Goal: Task Accomplishment & Management: Use online tool/utility

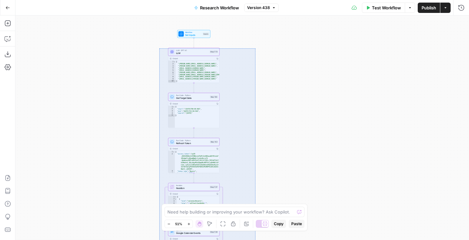
drag, startPoint x: 159, startPoint y: 48, endPoint x: 255, endPoint y: 243, distance: 217.3
click at [255, 239] on div "true false Workflow Set Inputs Inputs LLM · GPT-4.1 LLM Step 773 Output Copy 1 …" at bounding box center [242, 127] width 454 height 224
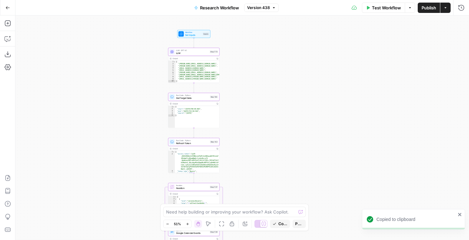
click at [7, 8] on icon "button" at bounding box center [7, 7] width 5 height 5
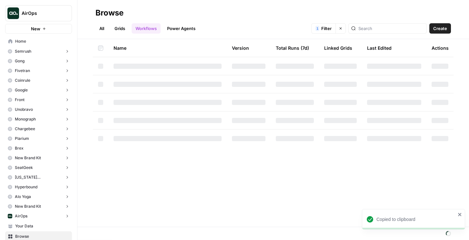
click at [35, 31] on span "New" at bounding box center [35, 28] width 9 height 6
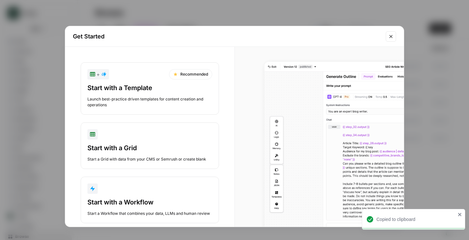
click at [127, 195] on button "Start with a Workflow Start a Workflow that combines your data, LLMs and human …" at bounding box center [150, 200] width 138 height 46
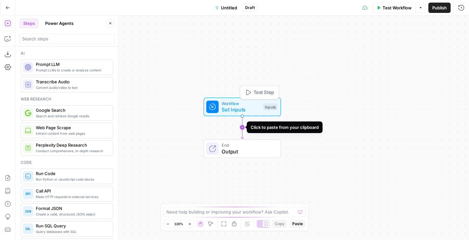
click at [242, 127] on icon "Edge from start to end" at bounding box center [242, 127] width 2 height 23
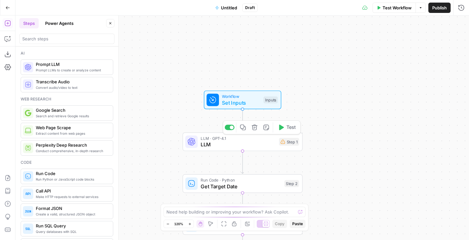
click at [241, 147] on span "LLM" at bounding box center [238, 144] width 75 height 8
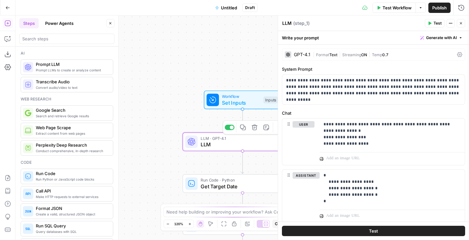
click at [257, 127] on icon "button" at bounding box center [255, 127] width 6 height 6
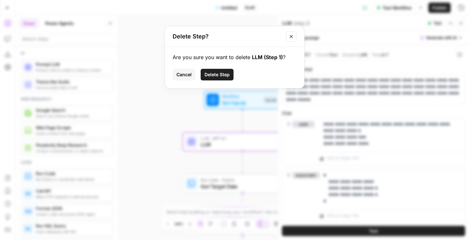
click at [213, 72] on span "Delete Step" at bounding box center [217, 74] width 25 height 6
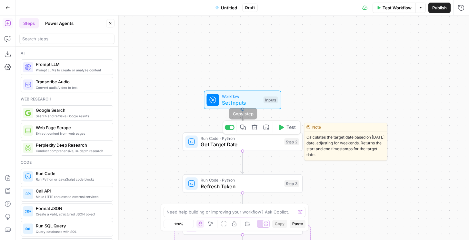
click at [255, 128] on icon "button" at bounding box center [254, 127] width 5 height 5
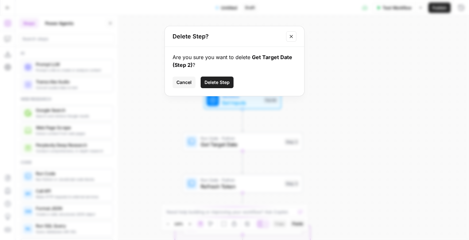
click at [210, 82] on span "Delete Step" at bounding box center [217, 82] width 25 height 6
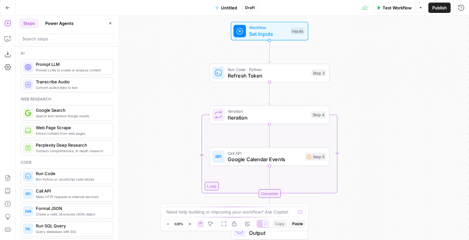
drag, startPoint x: 178, startPoint y: 124, endPoint x: 208, endPoint y: 145, distance: 36.4
click at [208, 145] on div "Workflow Set Inputs Inputs Run Code · Python Refresh Token Step 3 Loop Iteratio…" at bounding box center [242, 127] width 454 height 224
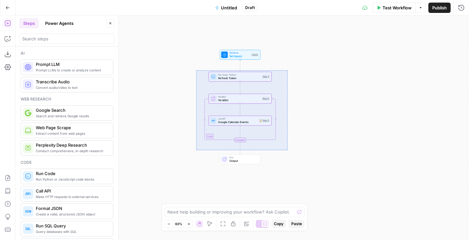
drag, startPoint x: 196, startPoint y: 70, endPoint x: 288, endPoint y: 149, distance: 121.3
click at [288, 149] on div "Workflow Set Inputs Inputs Run Code · Python Refresh Token Step 3 Loop Iteratio…" at bounding box center [242, 127] width 454 height 224
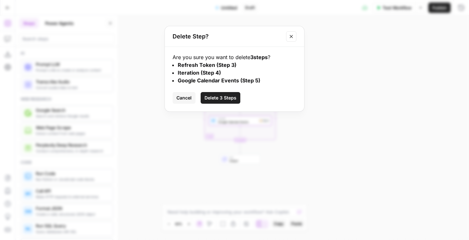
click at [203, 97] on button "Delete 3 Steps" at bounding box center [221, 98] width 40 height 12
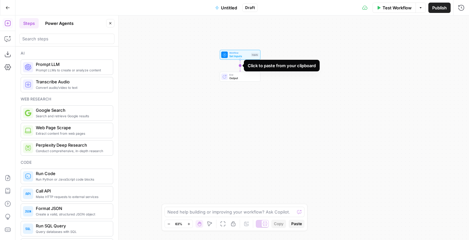
click at [240, 66] on icon "Edge from start to end" at bounding box center [240, 66] width 1 height 12
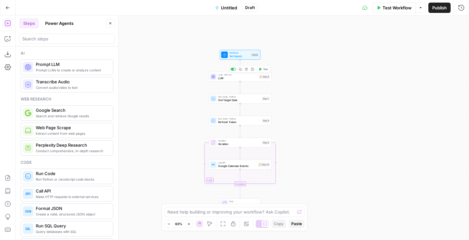
click at [247, 69] on icon "button" at bounding box center [246, 69] width 3 height 3
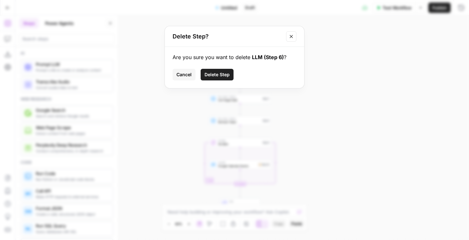
click at [215, 69] on button "Delete Step" at bounding box center [217, 75] width 33 height 12
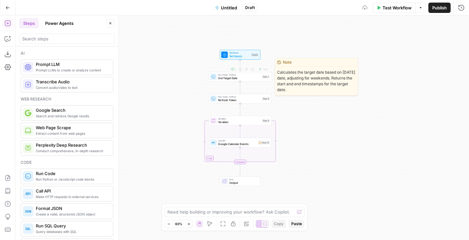
click at [233, 79] on span "Get Target Date" at bounding box center [239, 78] width 42 height 4
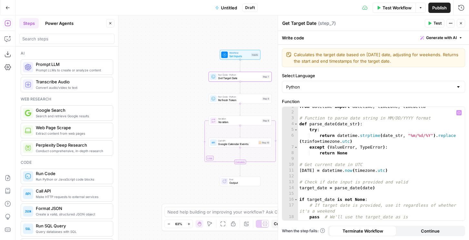
scroll to position [16, 0]
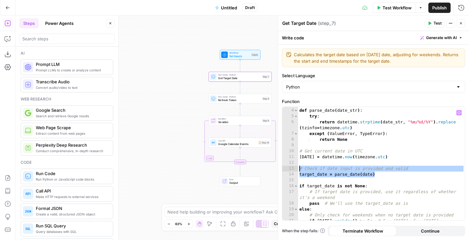
drag, startPoint x: 376, startPoint y: 177, endPoint x: 297, endPoint y: 167, distance: 79.3
click at [297, 167] on div "**********" at bounding box center [373, 163] width 183 height 113
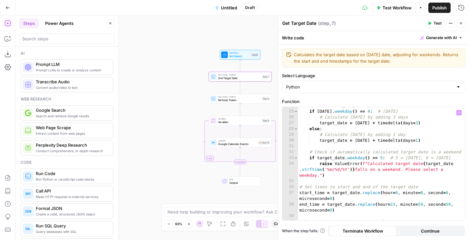
scroll to position [165, 0]
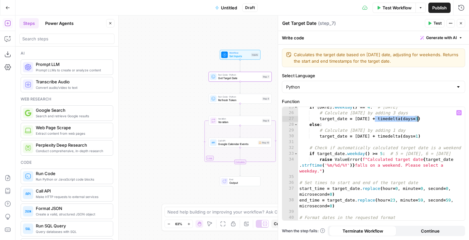
drag, startPoint x: 375, startPoint y: 119, endPoint x: 419, endPoint y: 120, distance: 43.9
click at [419, 118] on div "if [DATE] . weekday ( ) == 4 : # [DATE] # Calculate [DATE] by adding 3 days tar…" at bounding box center [381, 169] width 167 height 131
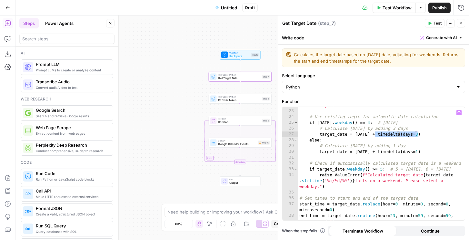
scroll to position [148, 0]
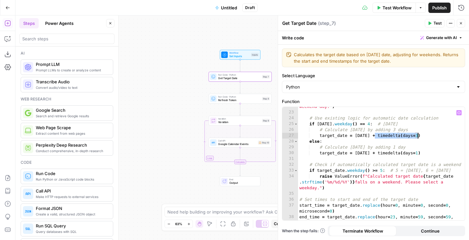
click at [415, 152] on div "raise ValueError ( f"Cannot run workflow on weekends without a target date. [DA…" at bounding box center [381, 163] width 167 height 142
click at [401, 137] on div "raise ValueError ( f"Cannot run workflow on weekends without a target date. [DA…" at bounding box center [381, 163] width 167 height 142
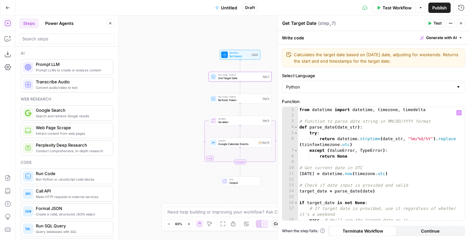
scroll to position [0, 0]
type textarea "**********"
click at [248, 48] on span "Test Step" at bounding box center [251, 48] width 11 height 4
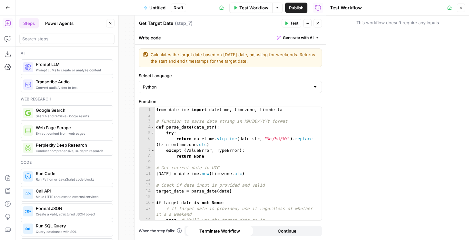
click at [316, 25] on icon "button" at bounding box center [318, 23] width 4 height 4
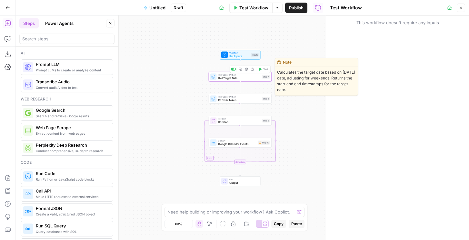
click at [262, 67] on button "Test" at bounding box center [263, 68] width 13 height 5
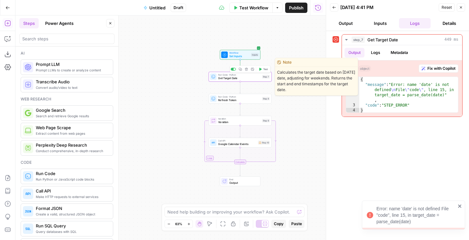
click at [239, 78] on span "Get Target Date" at bounding box center [239, 78] width 42 height 4
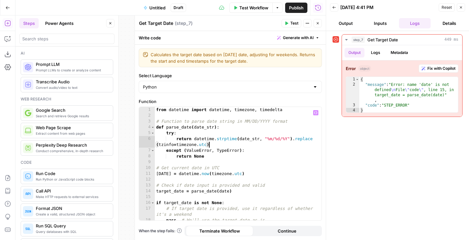
drag, startPoint x: 210, startPoint y: 143, endPoint x: 207, endPoint y: 136, distance: 7.0
click at [207, 136] on div "from datetime import datetime , timezone , timedelta # Function to parse date s…" at bounding box center [238, 169] width 167 height 125
click at [203, 131] on div "from datetime import datetime , timezone , timedelta # Function to parse date s…" at bounding box center [238, 169] width 167 height 125
type textarea "****"
click at [188, 178] on div "from datetime import datetime , timezone , timedelta # Function to parse date s…" at bounding box center [238, 169] width 167 height 125
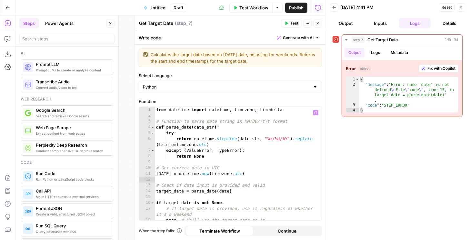
click at [299, 43] on div "Write code Generate with AI" at bounding box center [230, 37] width 191 height 13
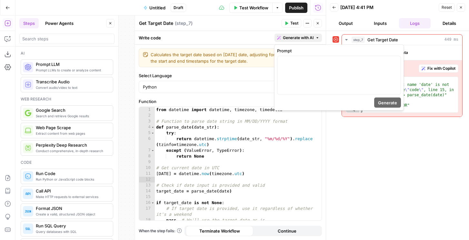
click at [301, 38] on span "Generate with AI" at bounding box center [298, 38] width 31 height 6
click at [300, 73] on div at bounding box center [339, 75] width 123 height 38
click at [377, 104] on button "Generate" at bounding box center [387, 102] width 27 height 10
